Goal: Task Accomplishment & Management: Manage account settings

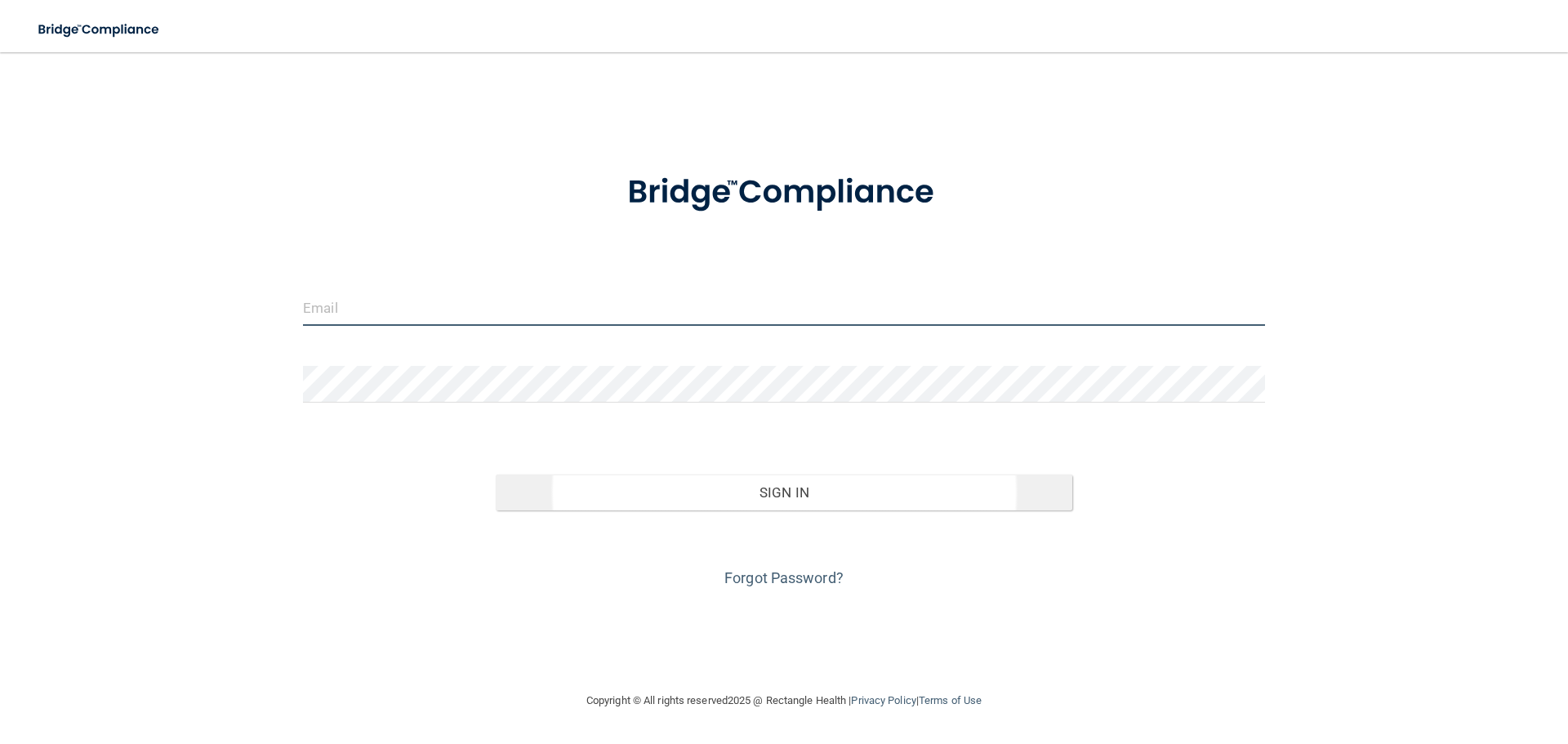
type input "[EMAIL_ADDRESS][DOMAIN_NAME]"
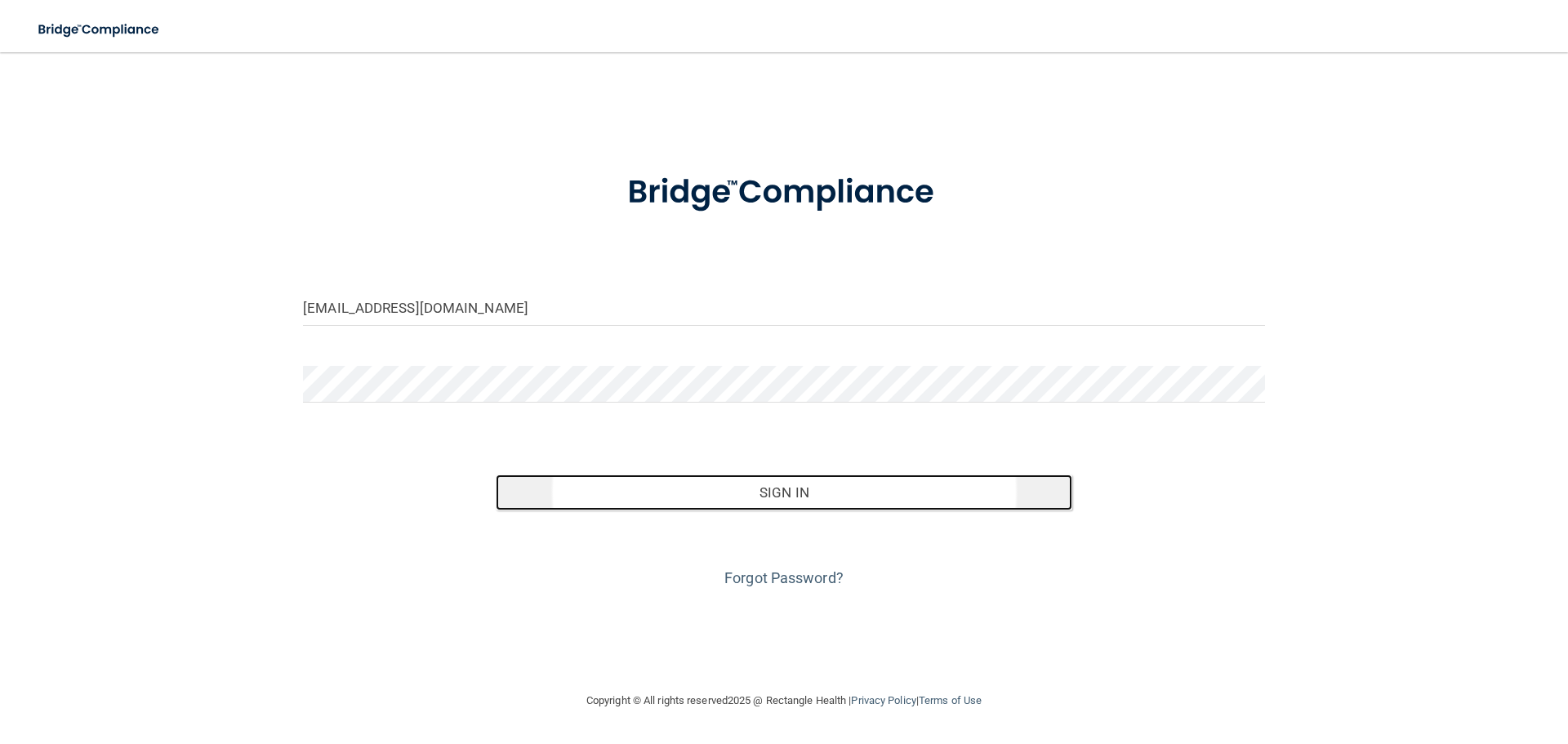
click at [737, 490] on button "Sign In" at bounding box center [784, 492] width 577 height 36
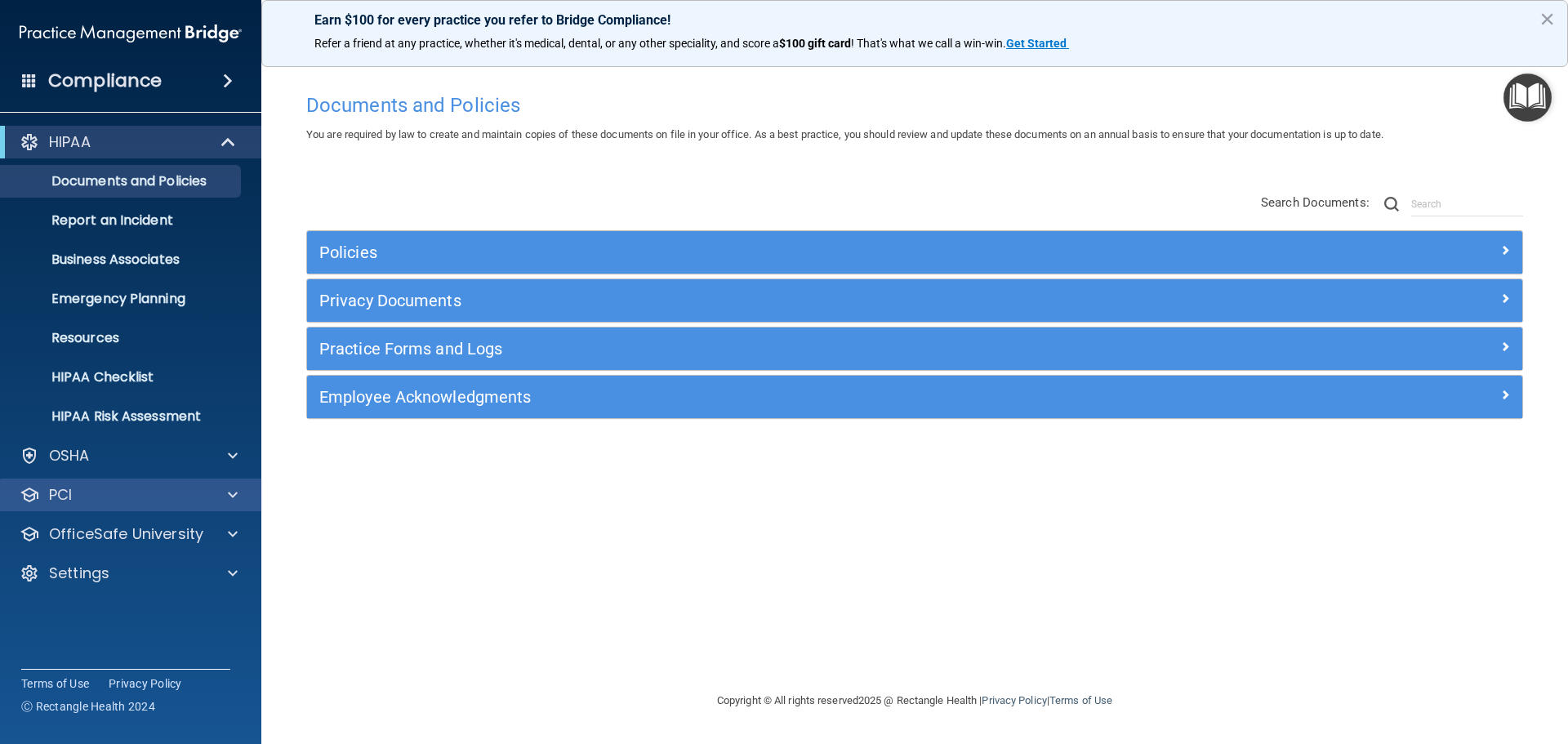
click at [181, 484] on div "PCI" at bounding box center [131, 494] width 262 height 32
click at [231, 488] on span at bounding box center [233, 495] width 10 height 20
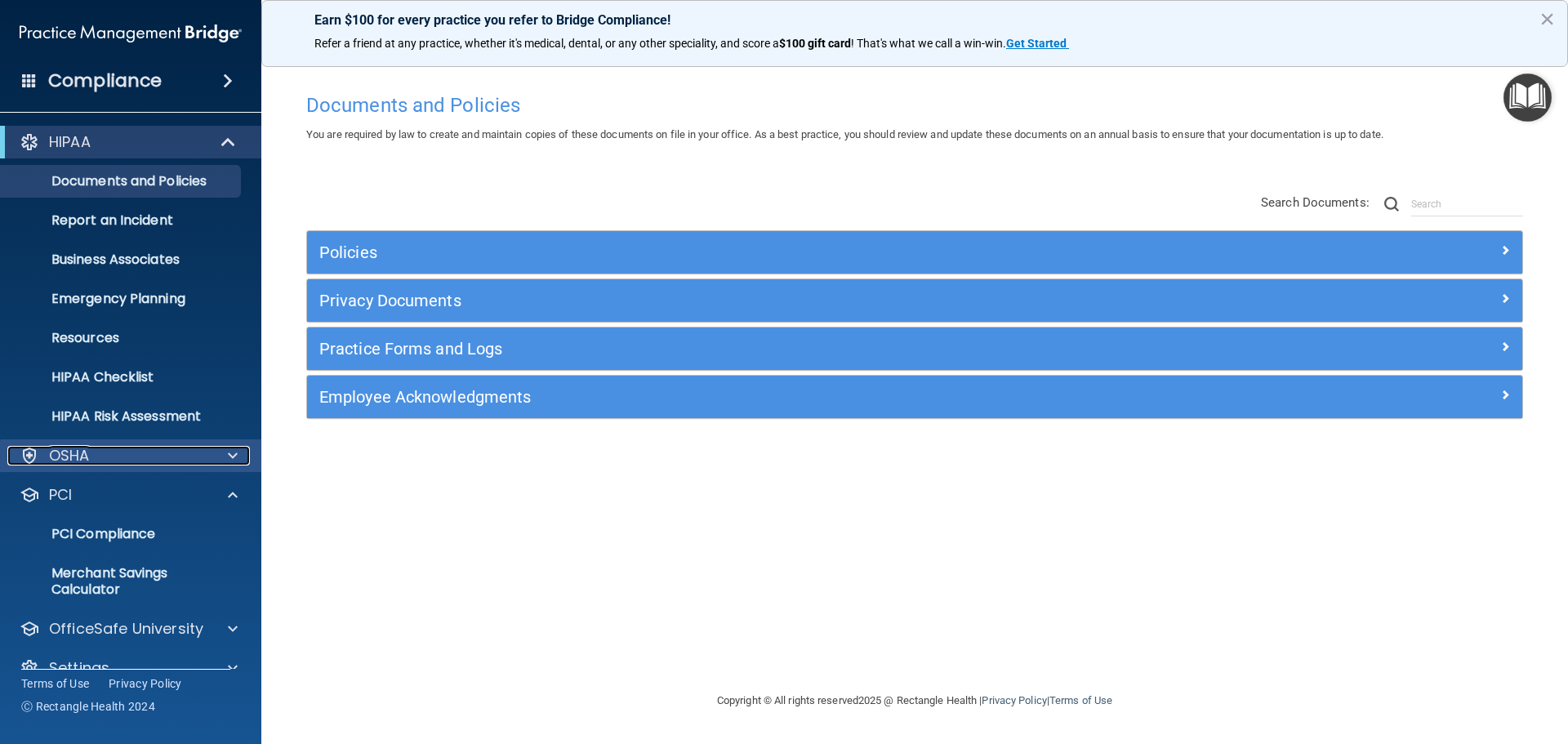
click at [237, 448] on span at bounding box center [233, 456] width 10 height 20
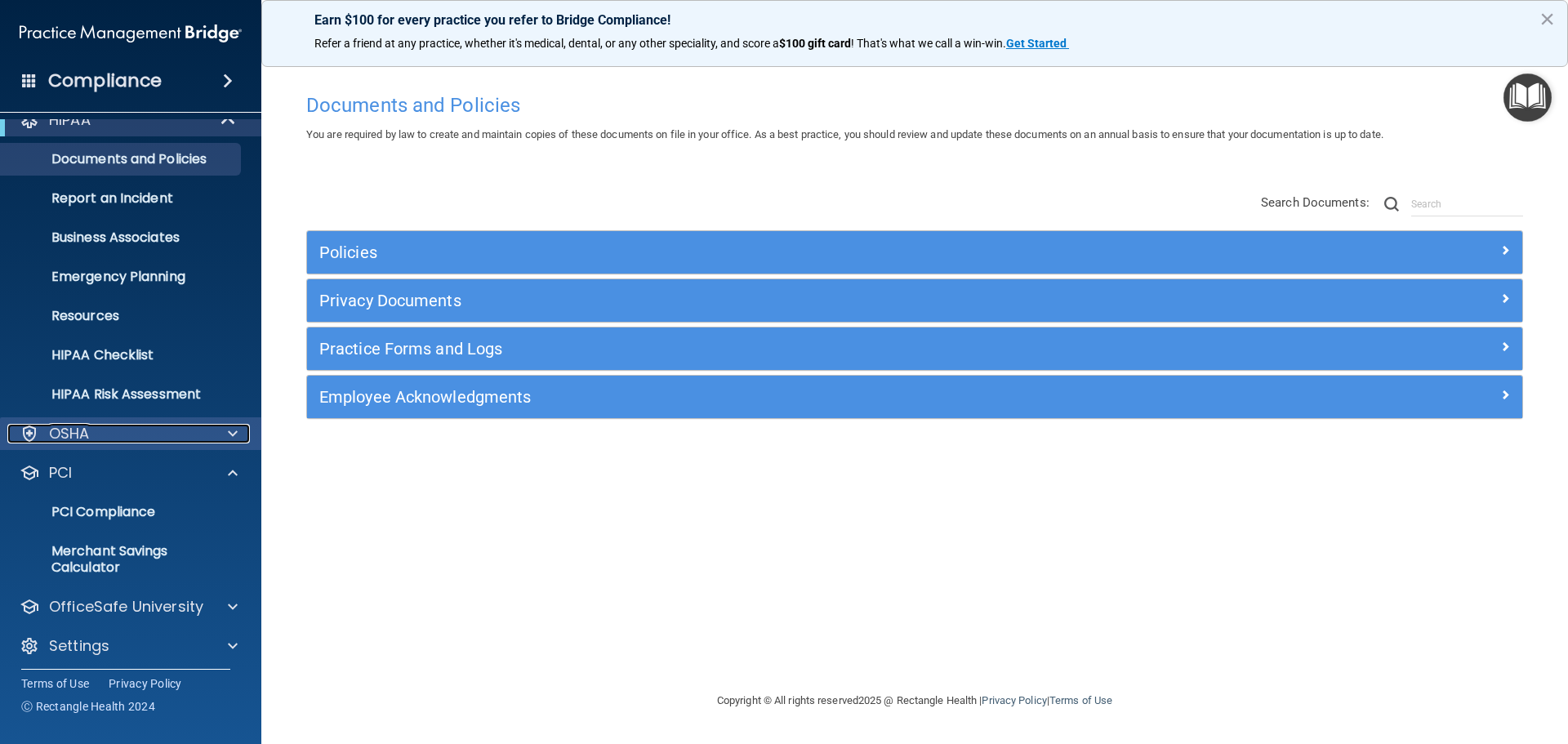
scroll to position [28, 0]
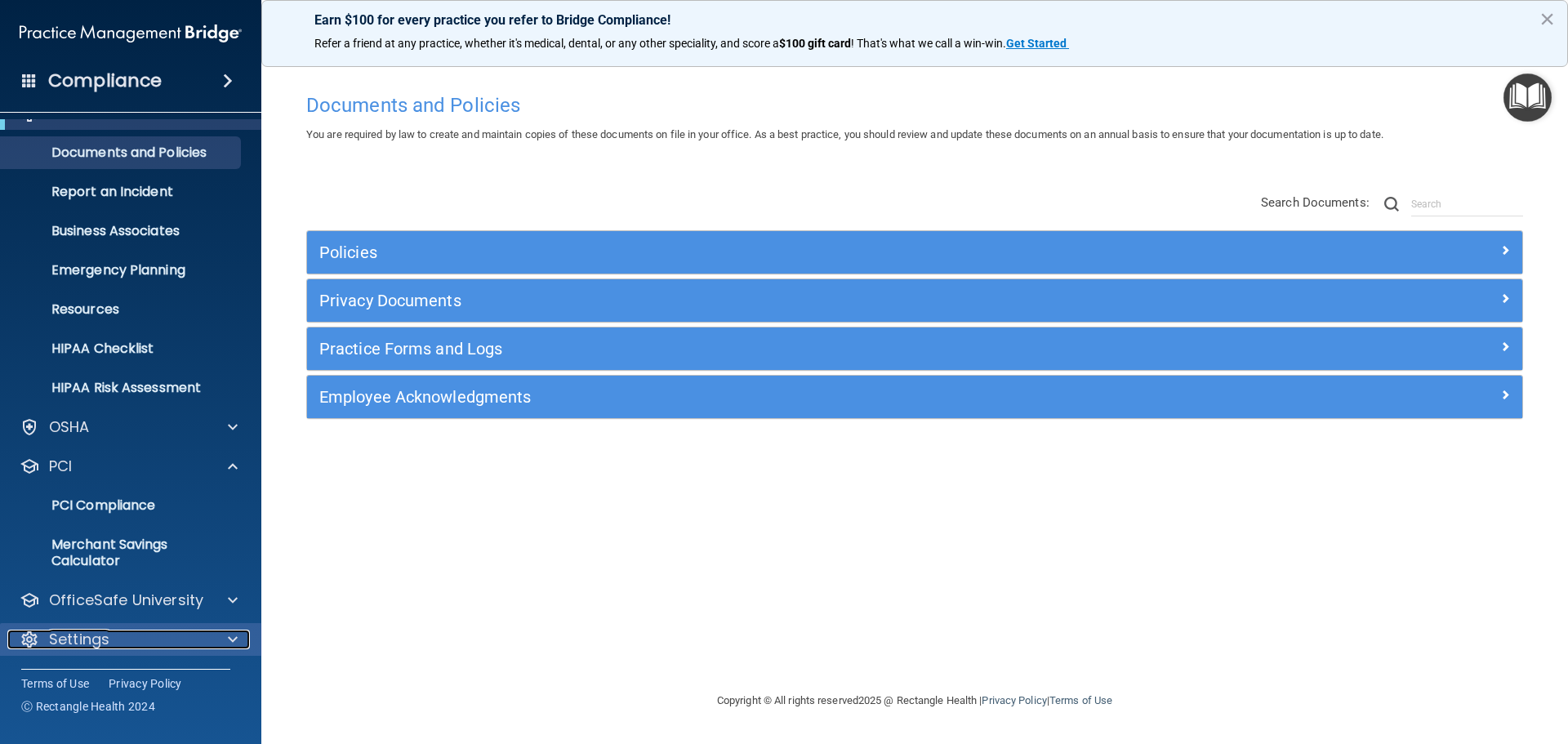
click at [229, 636] on span at bounding box center [233, 639] width 10 height 20
click at [239, 635] on div at bounding box center [230, 639] width 41 height 20
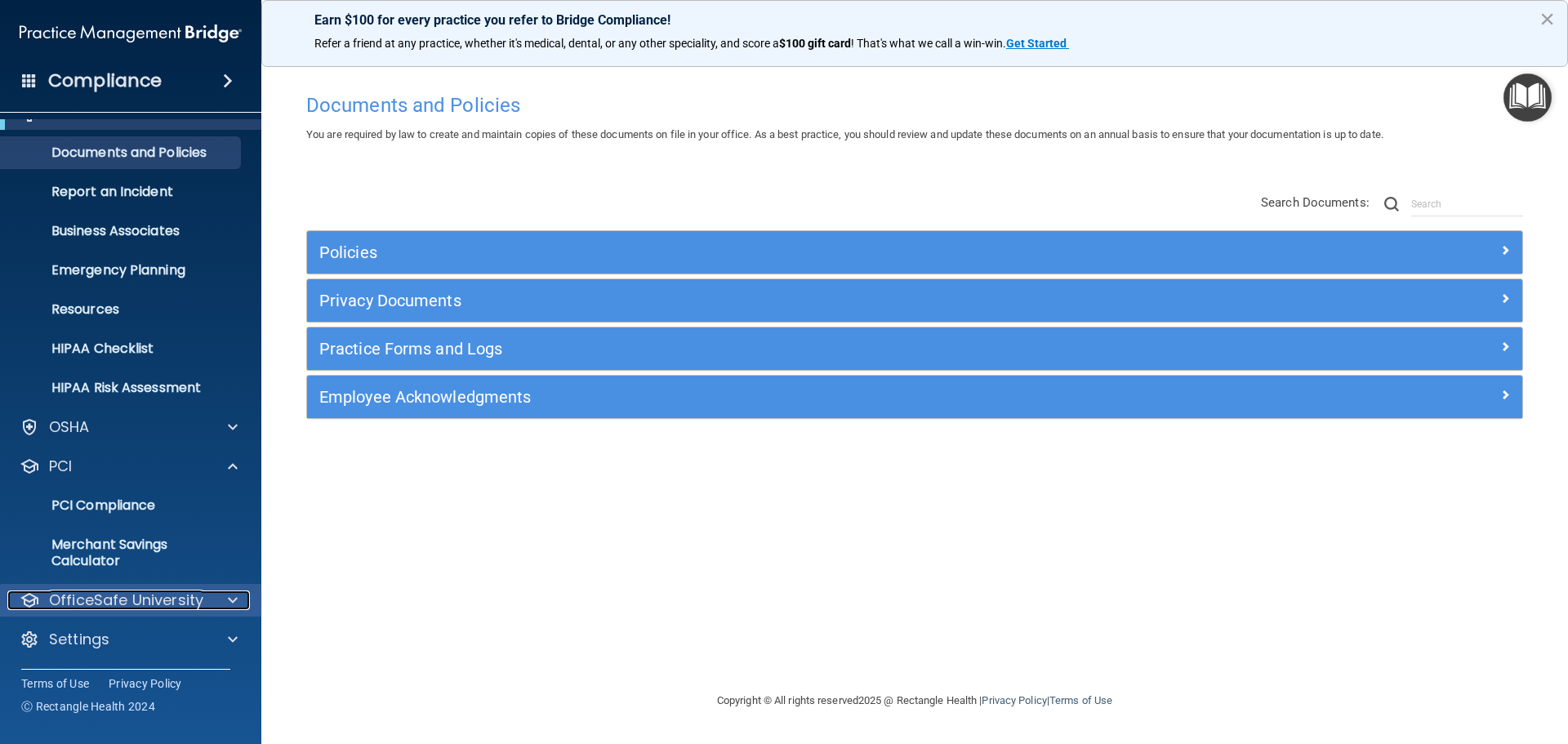
click at [228, 594] on span at bounding box center [233, 600] width 10 height 20
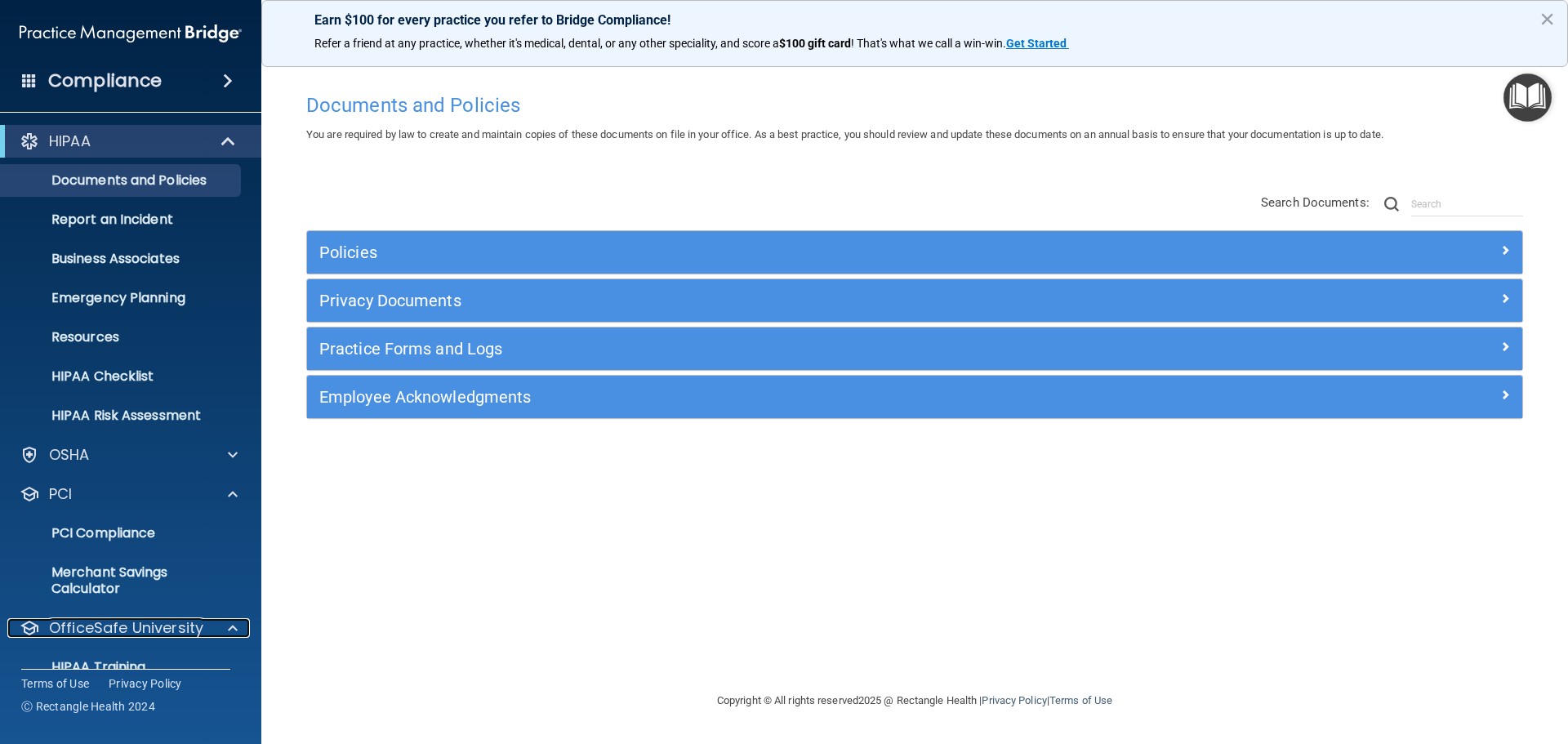
scroll to position [0, 0]
click at [1545, 24] on button "×" at bounding box center [1547, 19] width 16 height 26
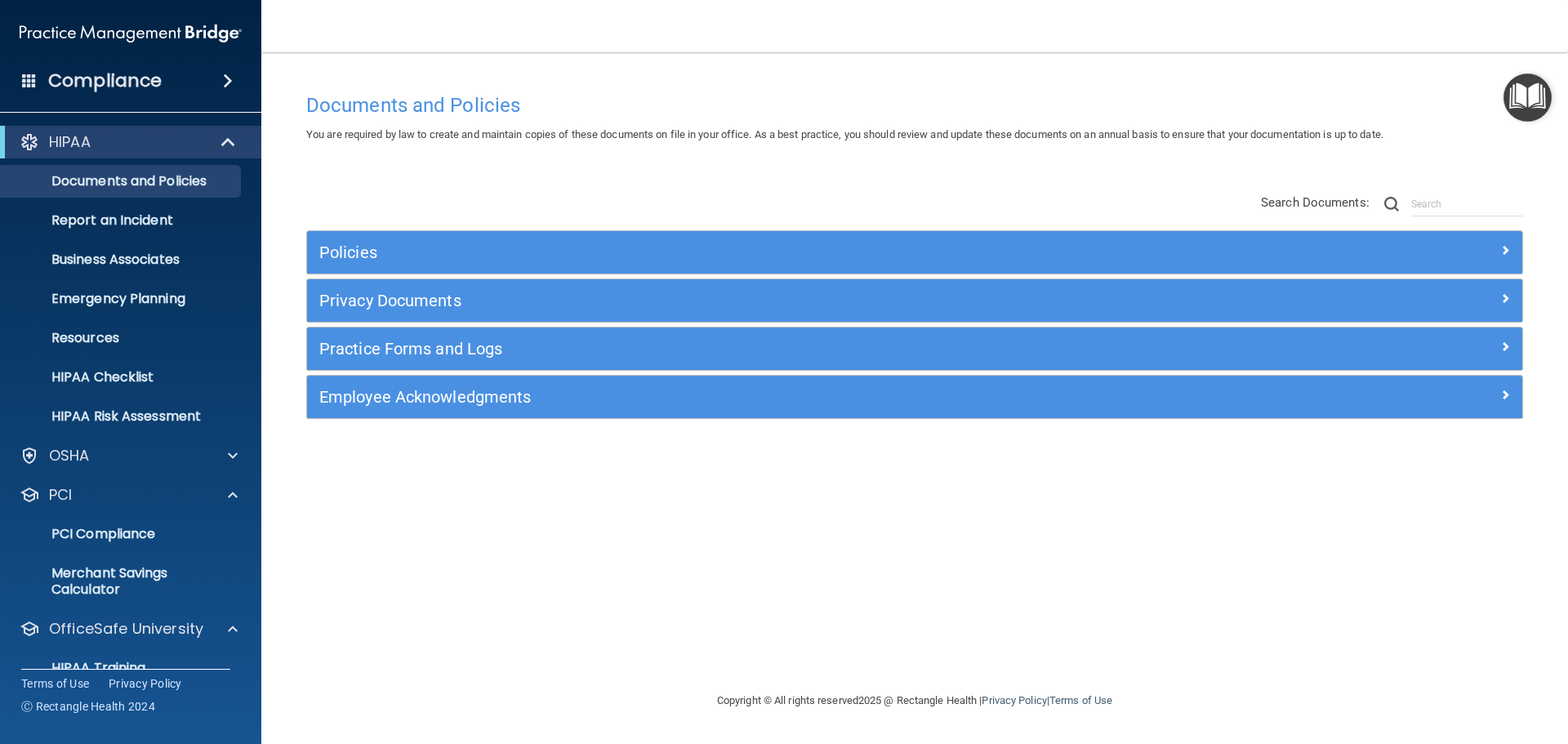
click at [165, 72] on div "Compliance" at bounding box center [130, 80] width 261 height 36
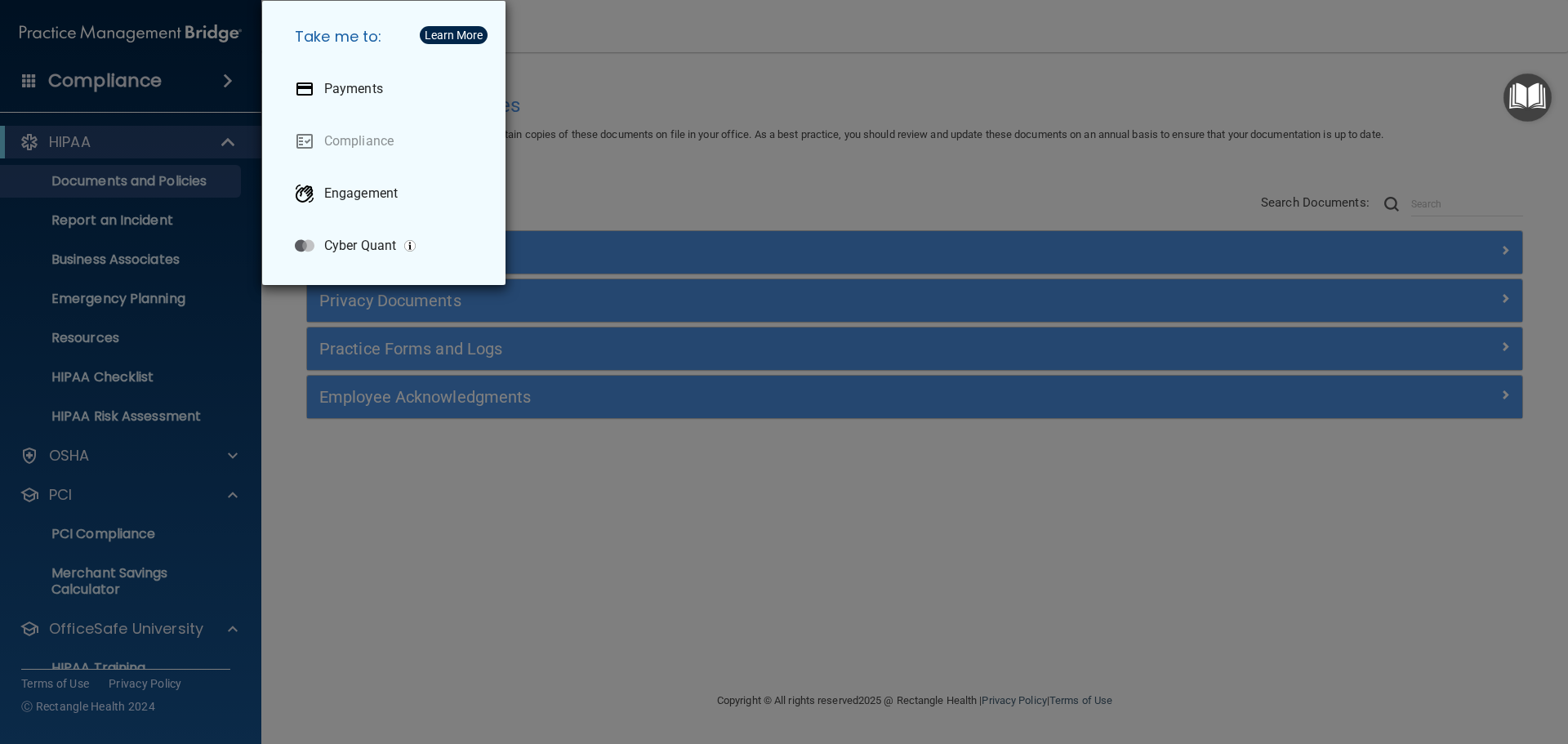
click at [361, 608] on div "Take me to: Payments Compliance Engagement Cyber Quant" at bounding box center [784, 372] width 1568 height 744
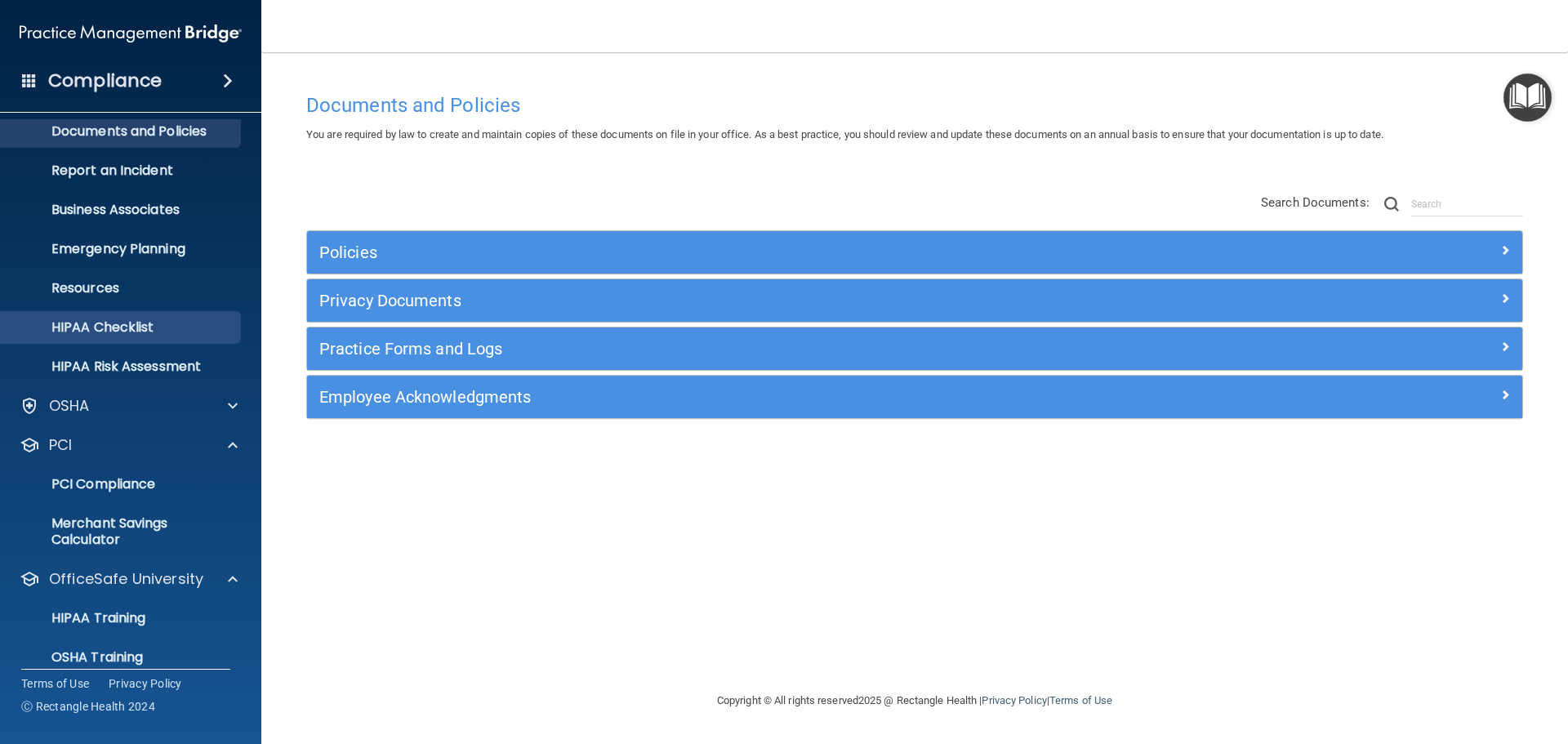
scroll to position [146, 0]
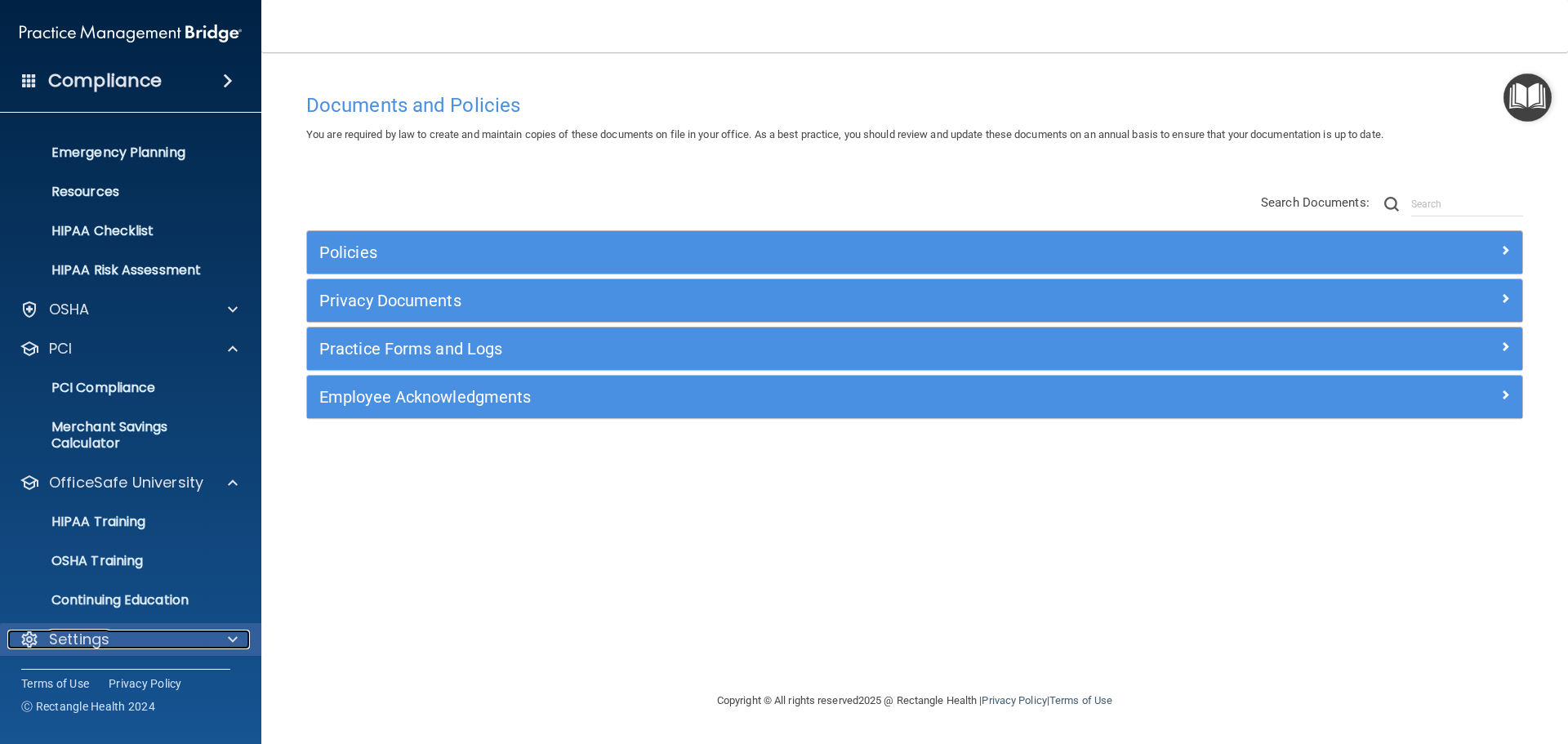
click at [107, 629] on p "Settings" at bounding box center [79, 639] width 61 height 20
click at [106, 638] on p "Settings" at bounding box center [79, 639] width 61 height 20
click at [241, 629] on div at bounding box center [230, 639] width 41 height 20
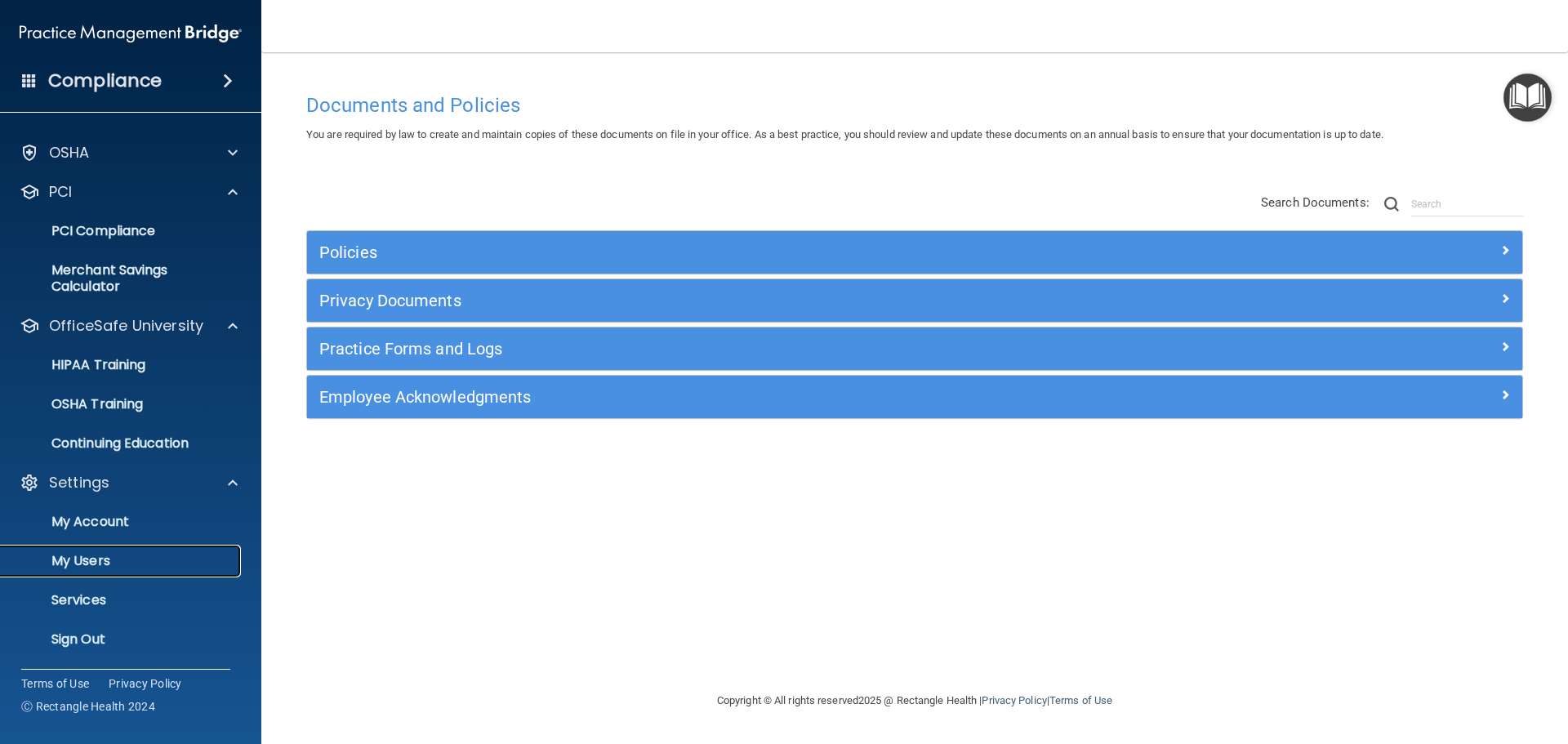
click at [78, 562] on p "My Users" at bounding box center [122, 561] width 223 height 17
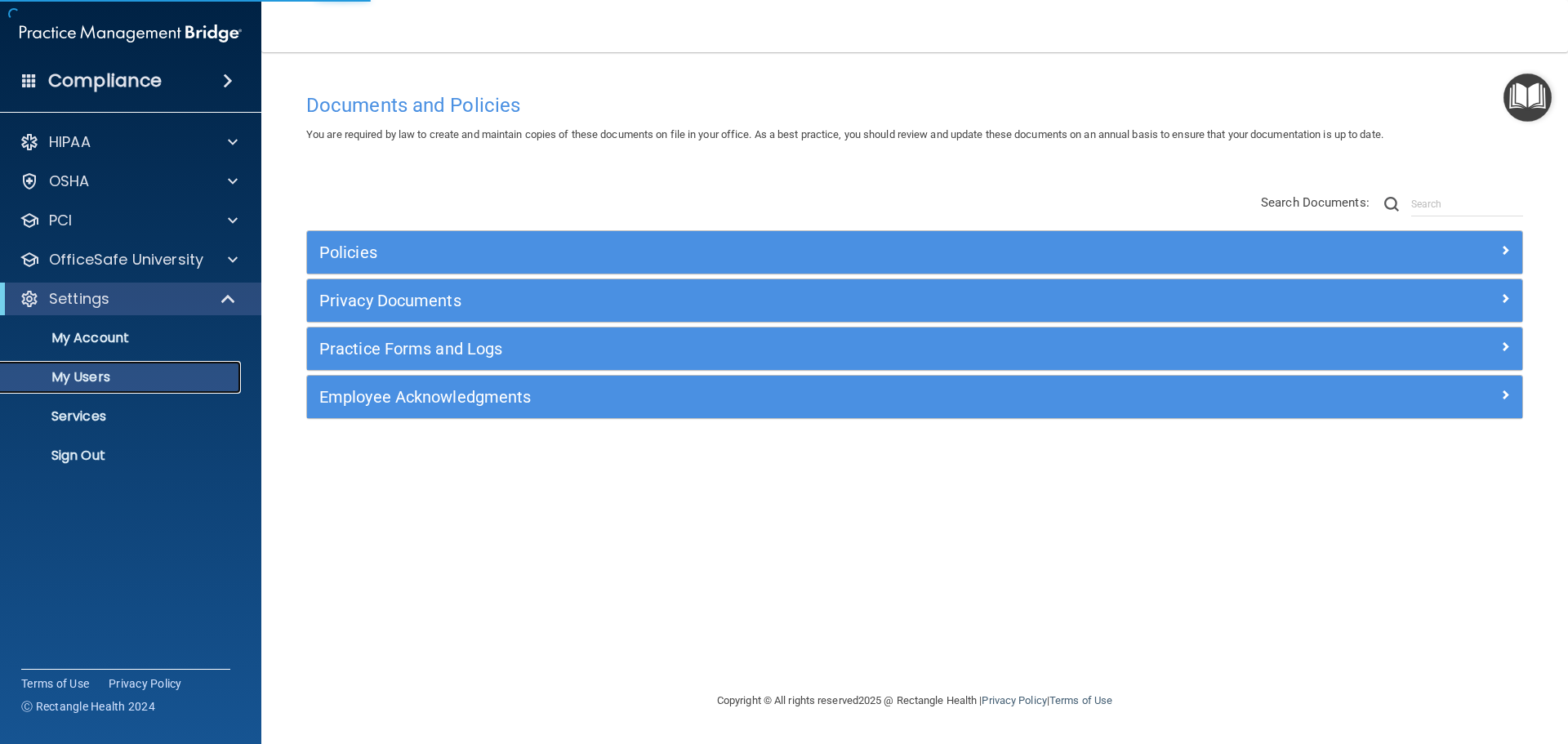
select select "20"
